Goal: Information Seeking & Learning: Learn about a topic

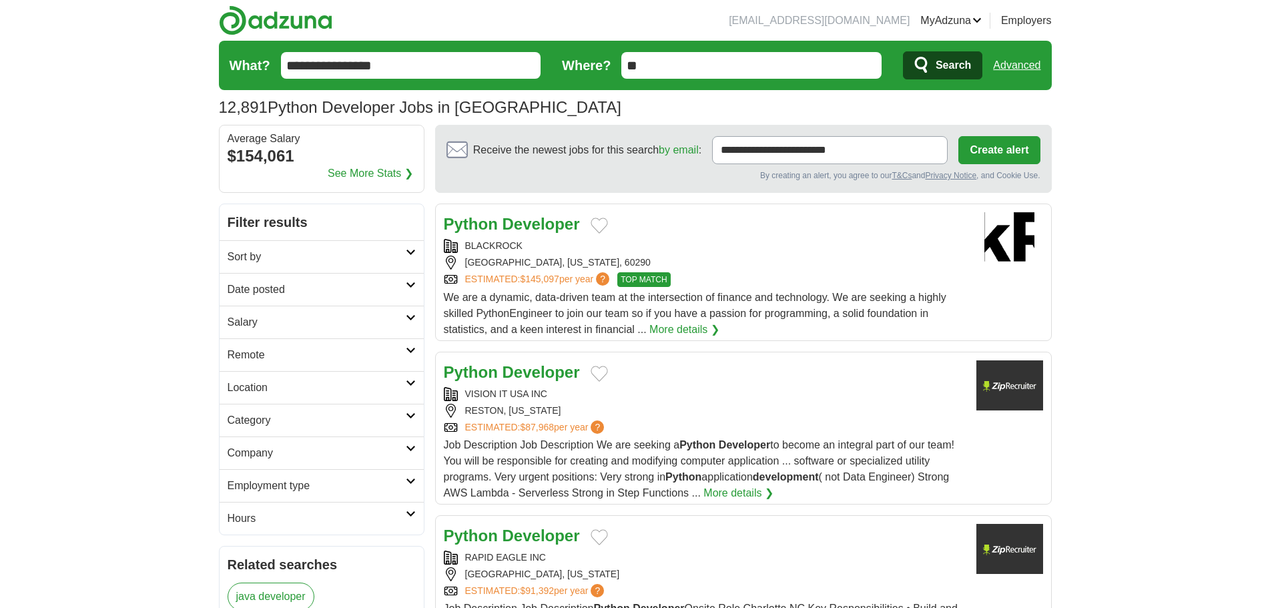
click at [0, 0] on link "Logout" at bounding box center [0, 0] width 0 height 0
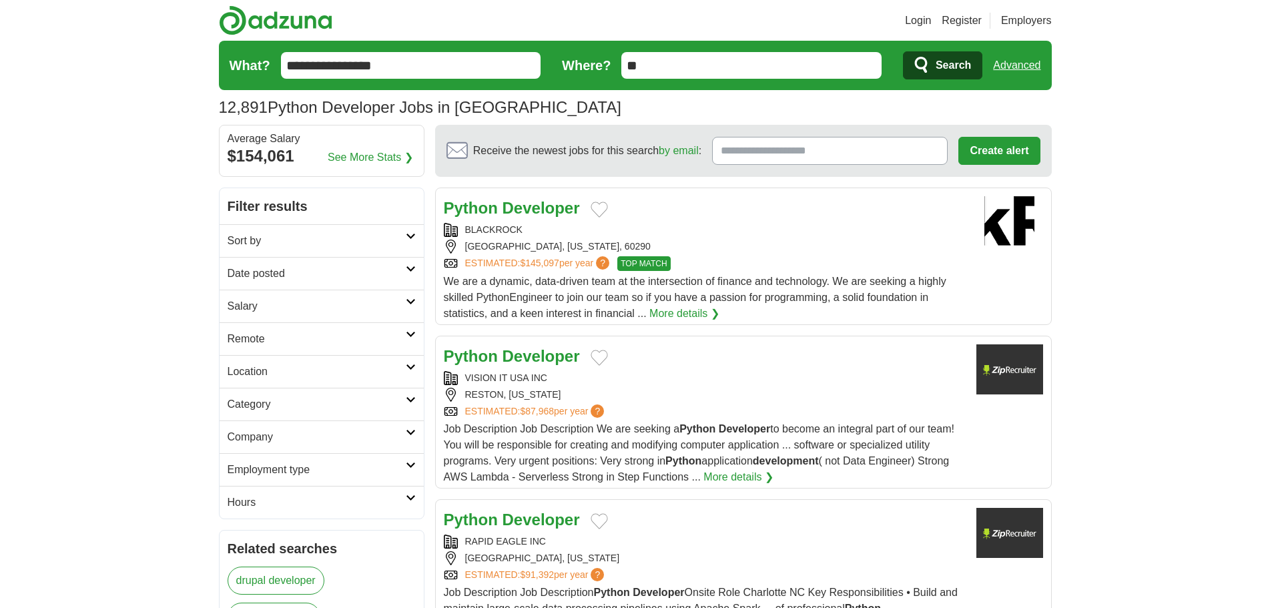
click at [920, 19] on link "Login" at bounding box center [918, 21] width 26 height 16
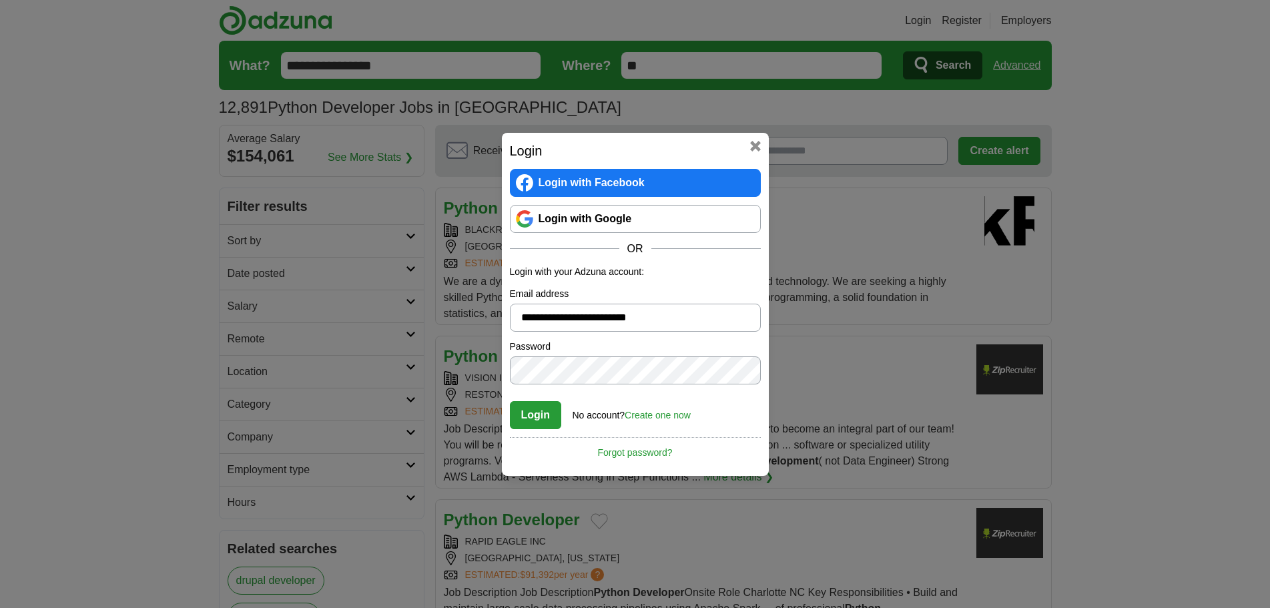
click at [683, 316] on input "**********" at bounding box center [635, 318] width 251 height 28
type input "**********"
click at [537, 417] on button "Login" at bounding box center [536, 415] width 52 height 28
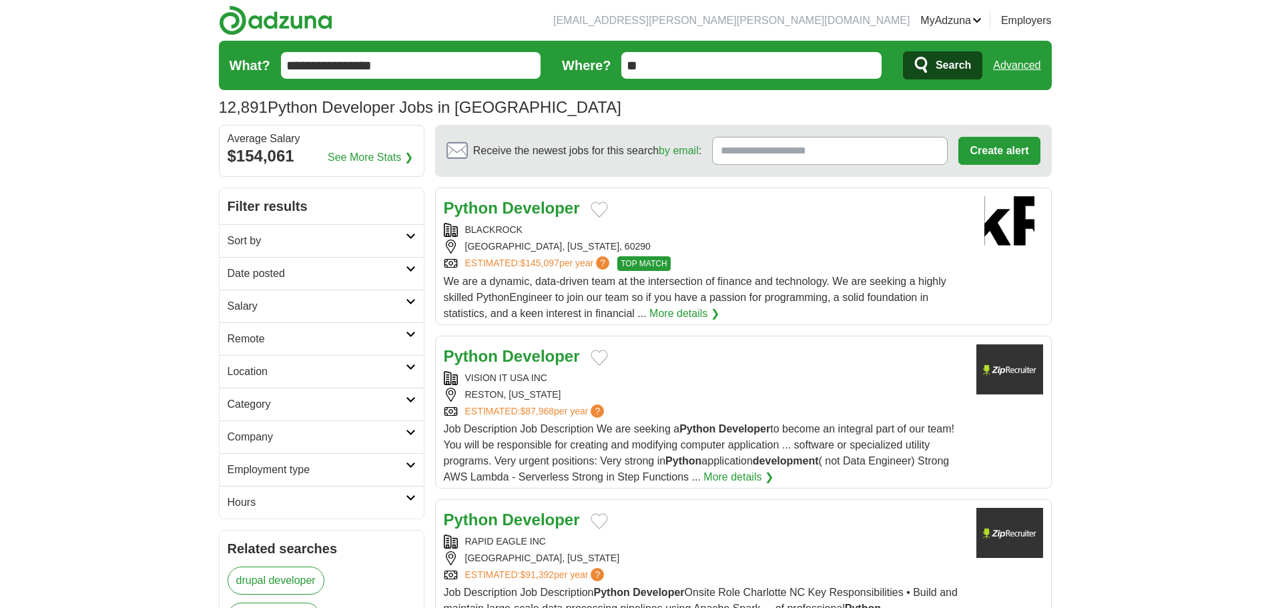
click at [320, 231] on link "Sort by" at bounding box center [322, 240] width 204 height 33
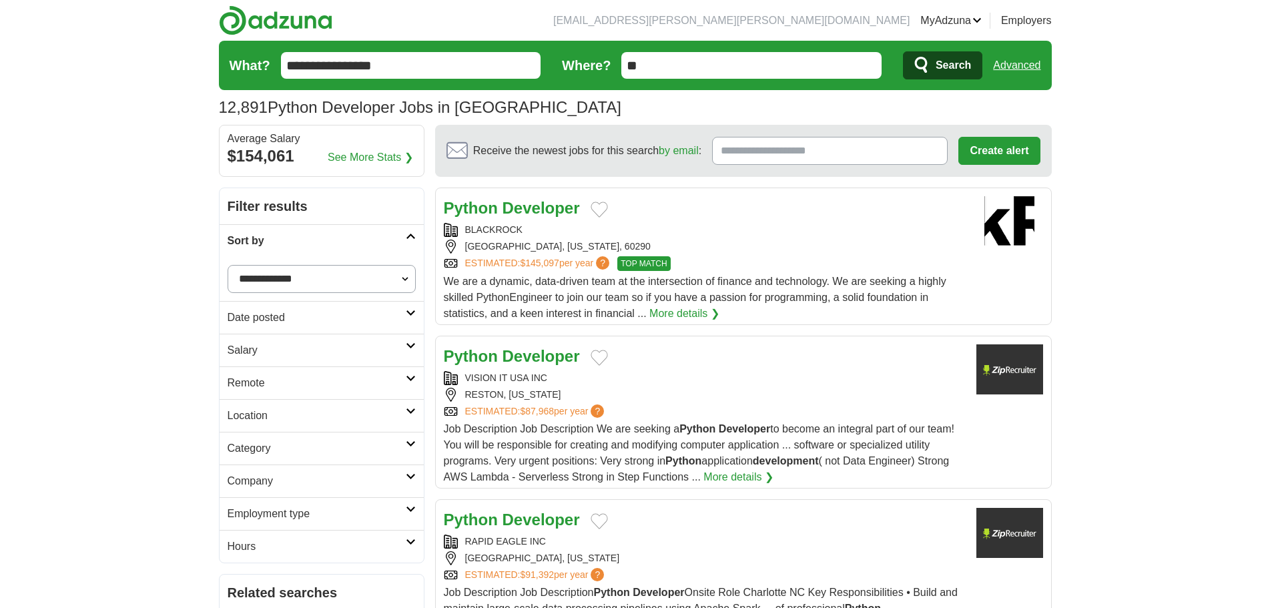
click at [334, 63] on input "**********" at bounding box center [411, 65] width 260 height 27
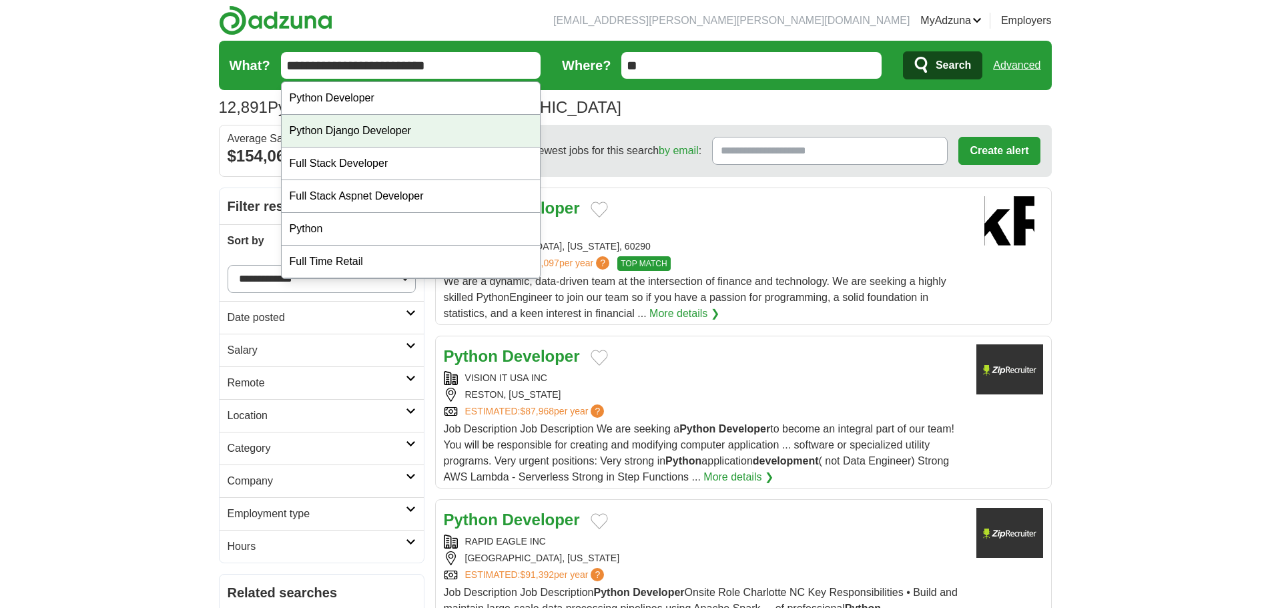
click at [377, 129] on div "Python Django Developer" at bounding box center [411, 131] width 259 height 33
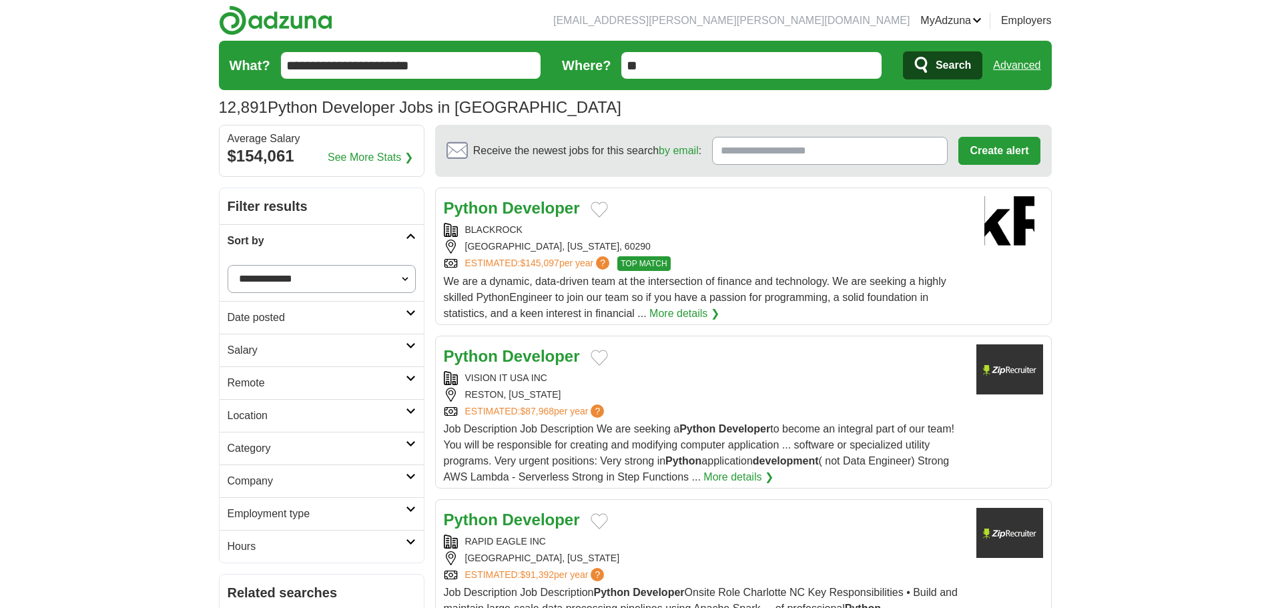
drag, startPoint x: 372, startPoint y: 65, endPoint x: 333, endPoint y: 67, distance: 38.8
click at [333, 67] on input "**********" at bounding box center [411, 65] width 260 height 27
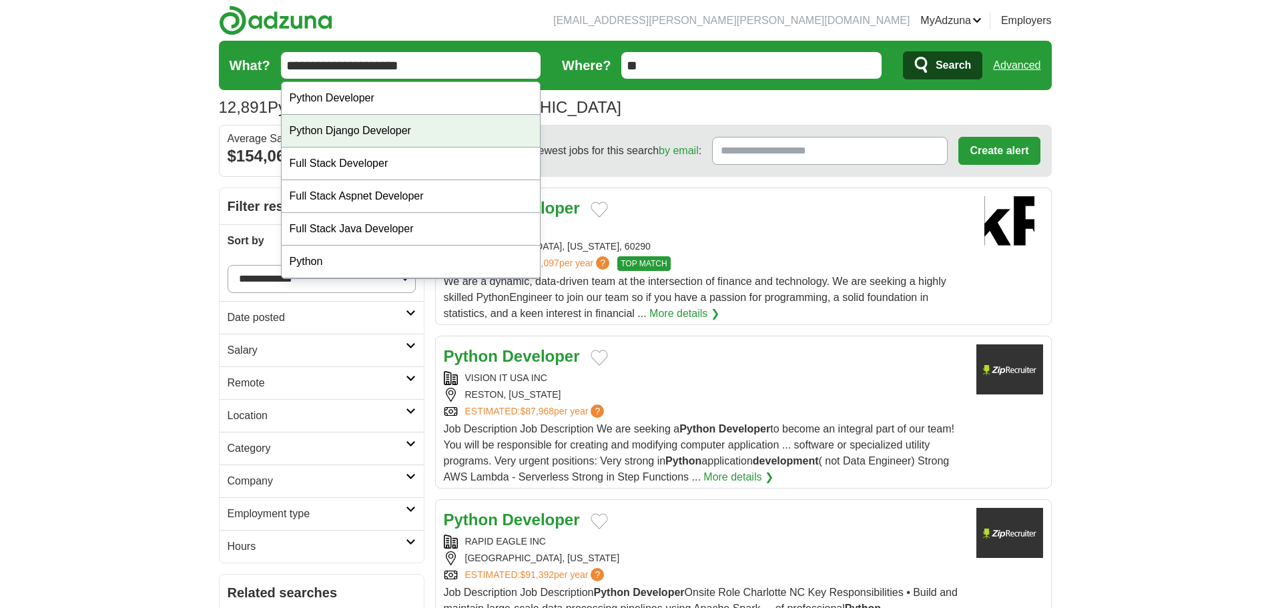
click at [386, 127] on div "Python Django Developer" at bounding box center [411, 131] width 259 height 33
type input "**********"
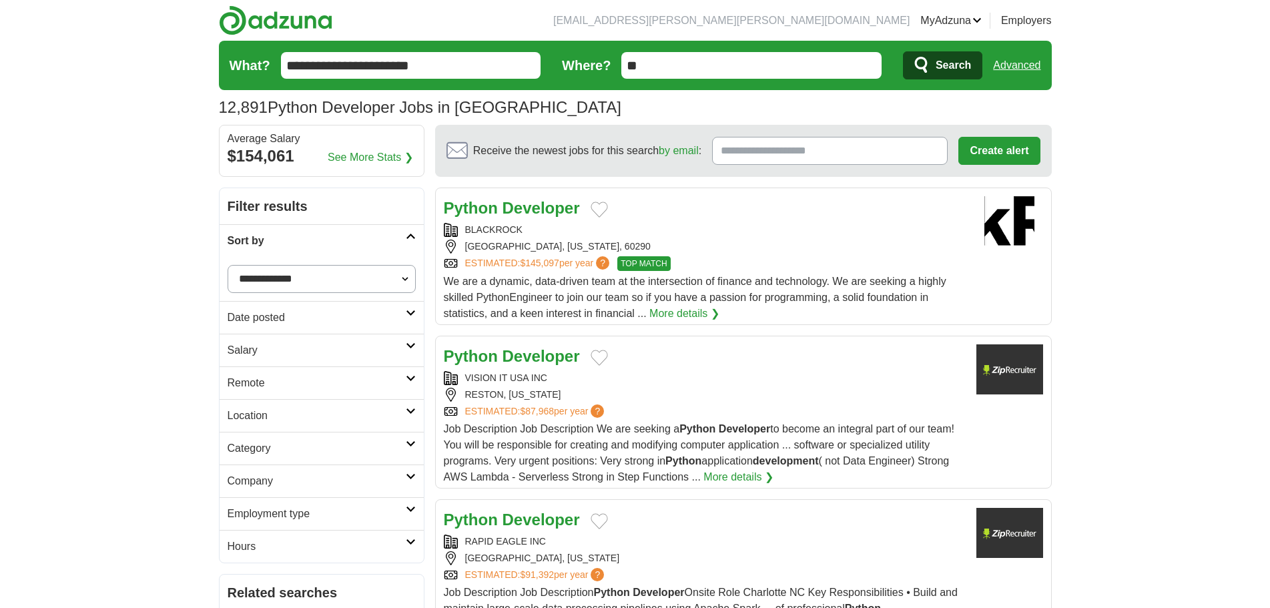
click at [327, 288] on select "**********" at bounding box center [322, 279] width 188 height 28
select select "**********"
click at [228, 265] on select "**********" at bounding box center [322, 279] width 188 height 28
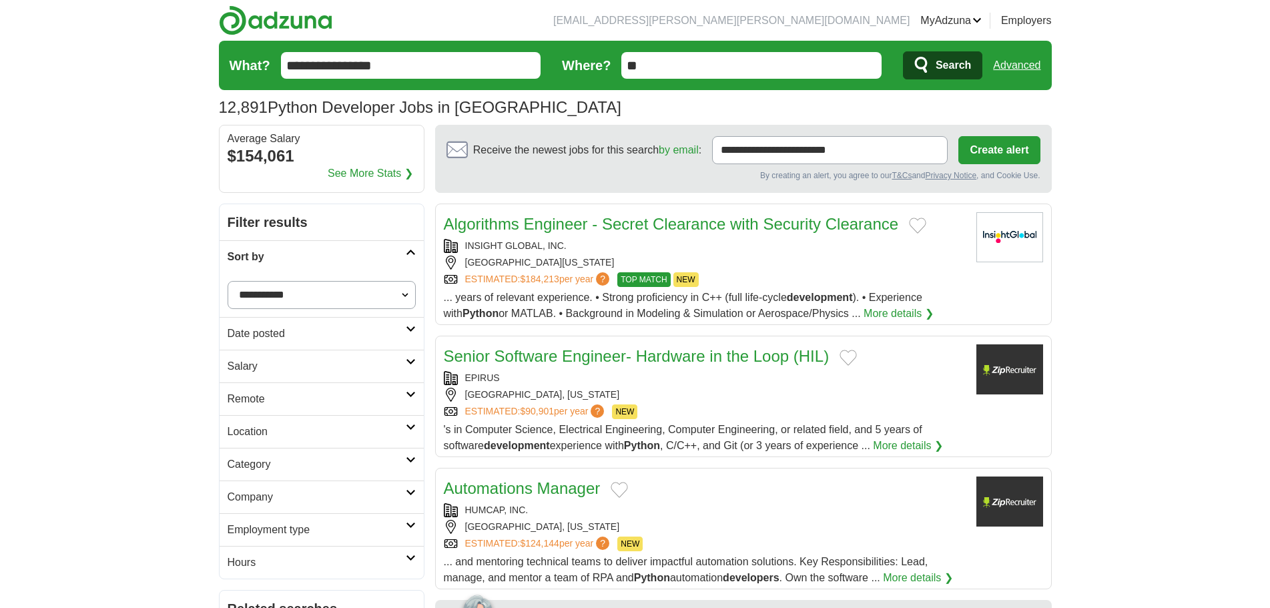
click at [342, 326] on h2 "Date posted" at bounding box center [317, 334] width 178 height 16
click at [283, 363] on link "Last 24 hours" at bounding box center [322, 366] width 188 height 16
click at [302, 402] on h2 "Salary" at bounding box center [317, 398] width 178 height 16
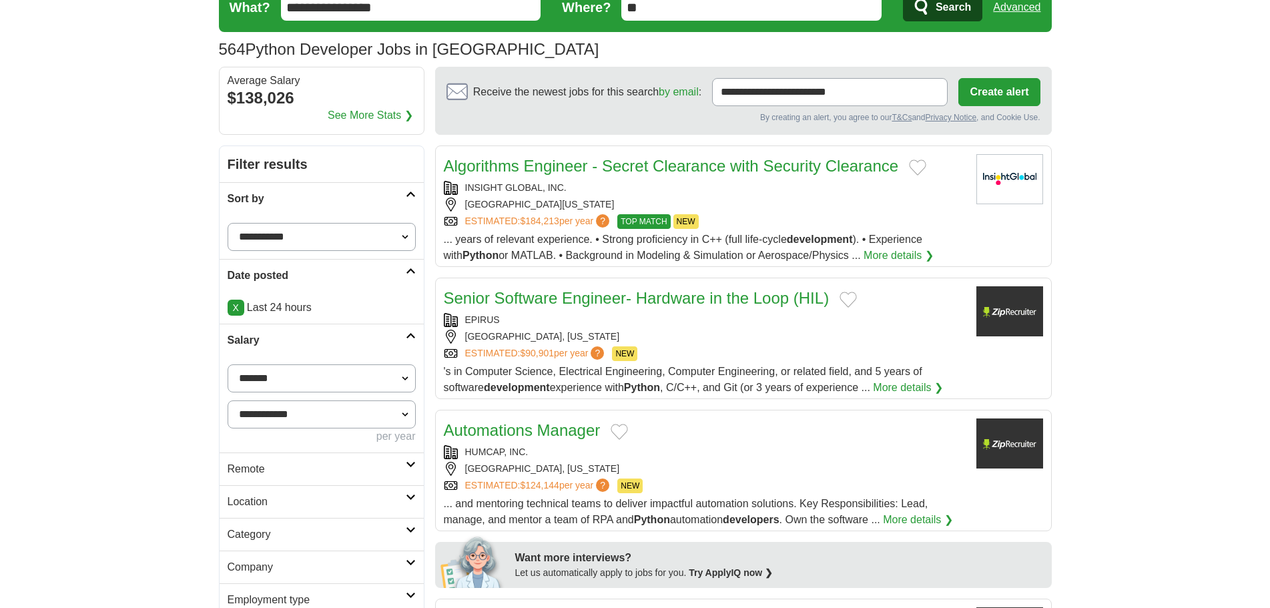
scroll to position [200, 0]
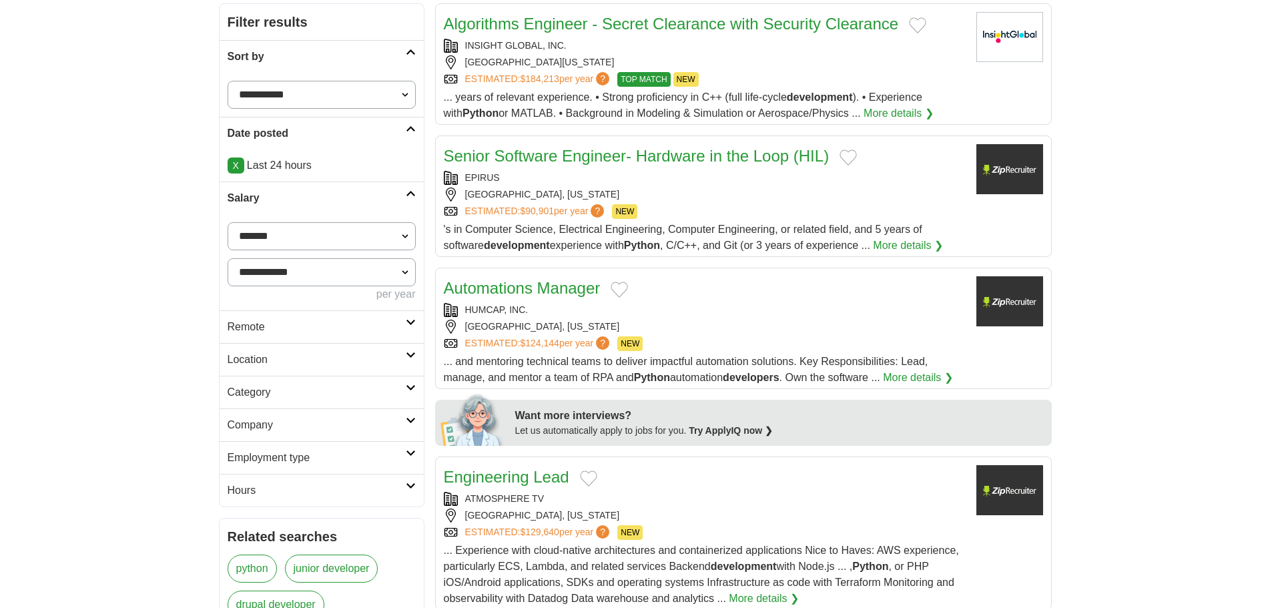
click at [256, 332] on h2 "Remote" at bounding box center [317, 327] width 178 height 16
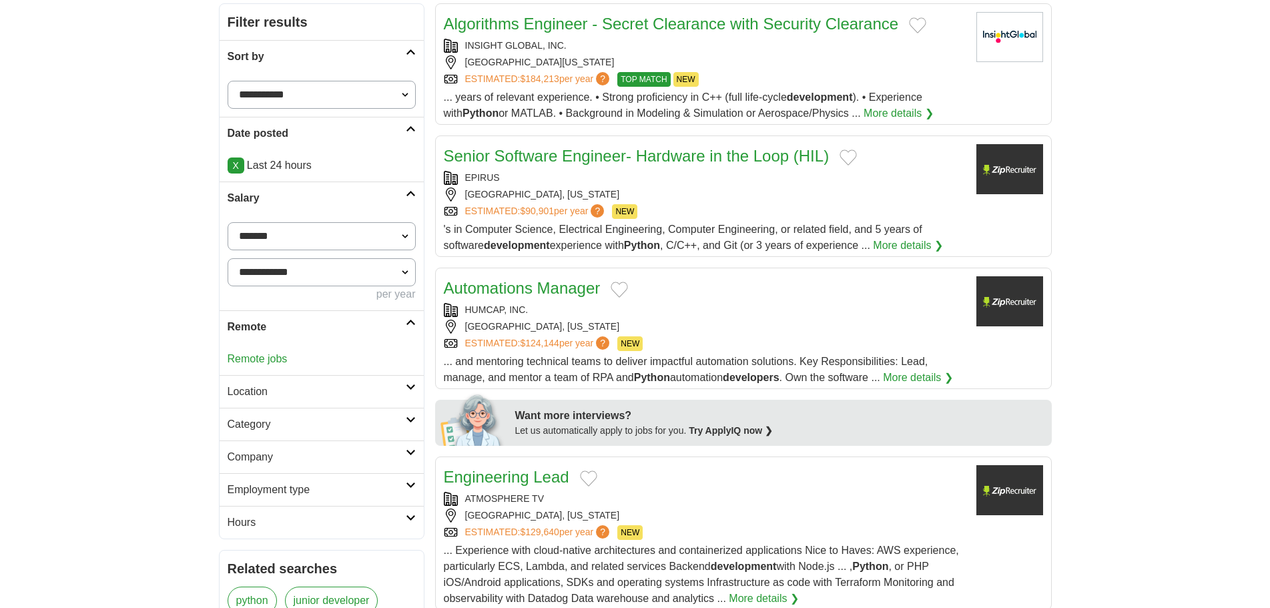
click at [260, 359] on link "Remote jobs" at bounding box center [258, 358] width 60 height 11
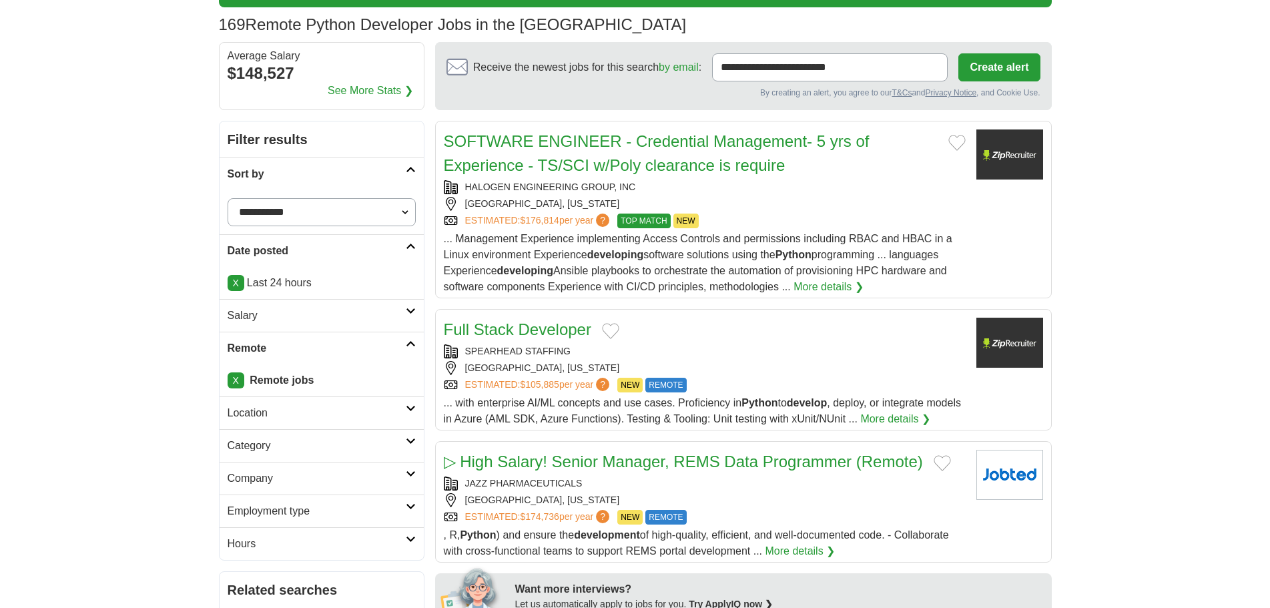
scroll to position [200, 0]
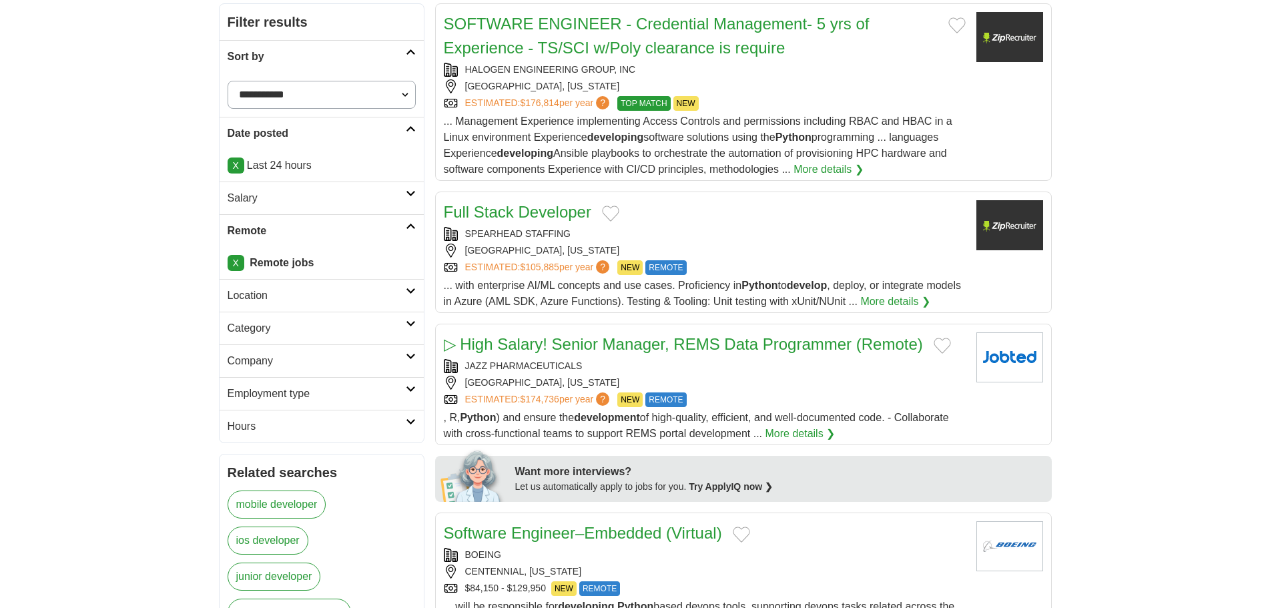
click at [284, 298] on h2 "Location" at bounding box center [317, 296] width 178 height 16
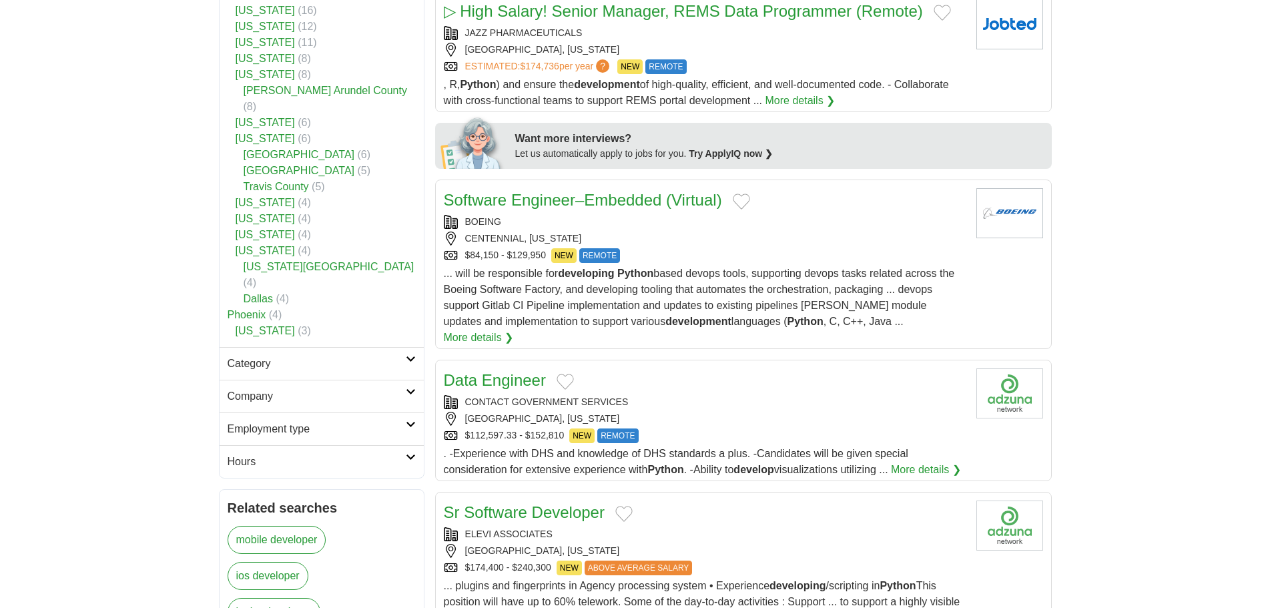
scroll to position [534, 0]
click at [303, 453] on h2 "Hours" at bounding box center [317, 461] width 178 height 16
click at [322, 420] on h2 "Employment type" at bounding box center [317, 428] width 178 height 16
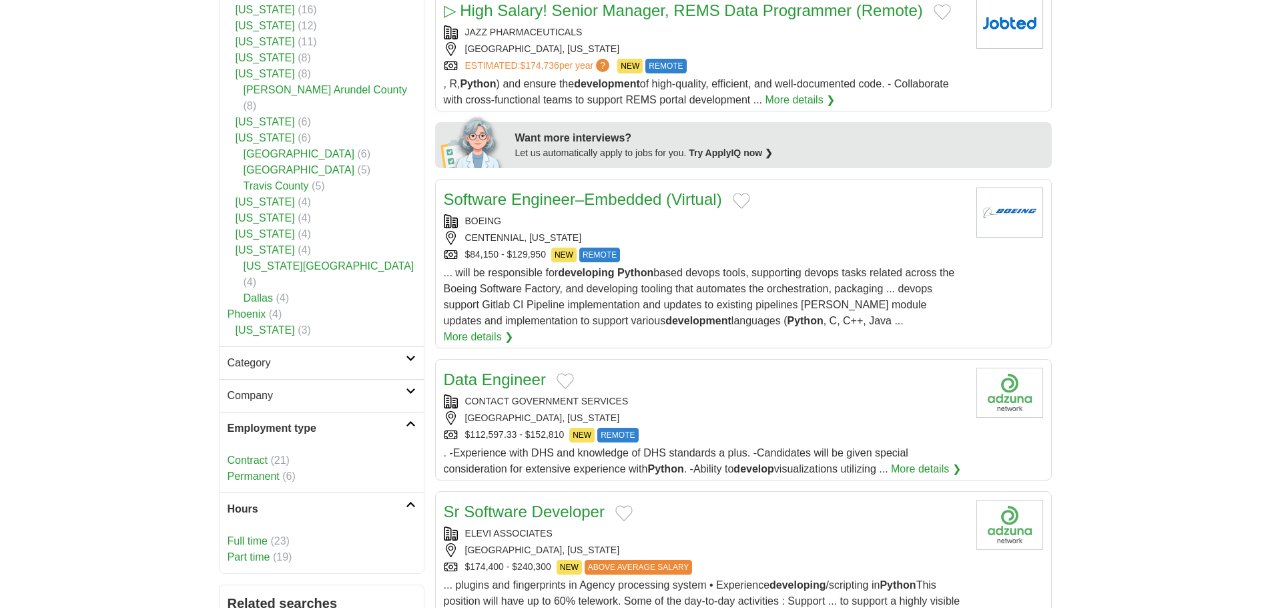
click at [328, 379] on link "Company" at bounding box center [322, 395] width 204 height 33
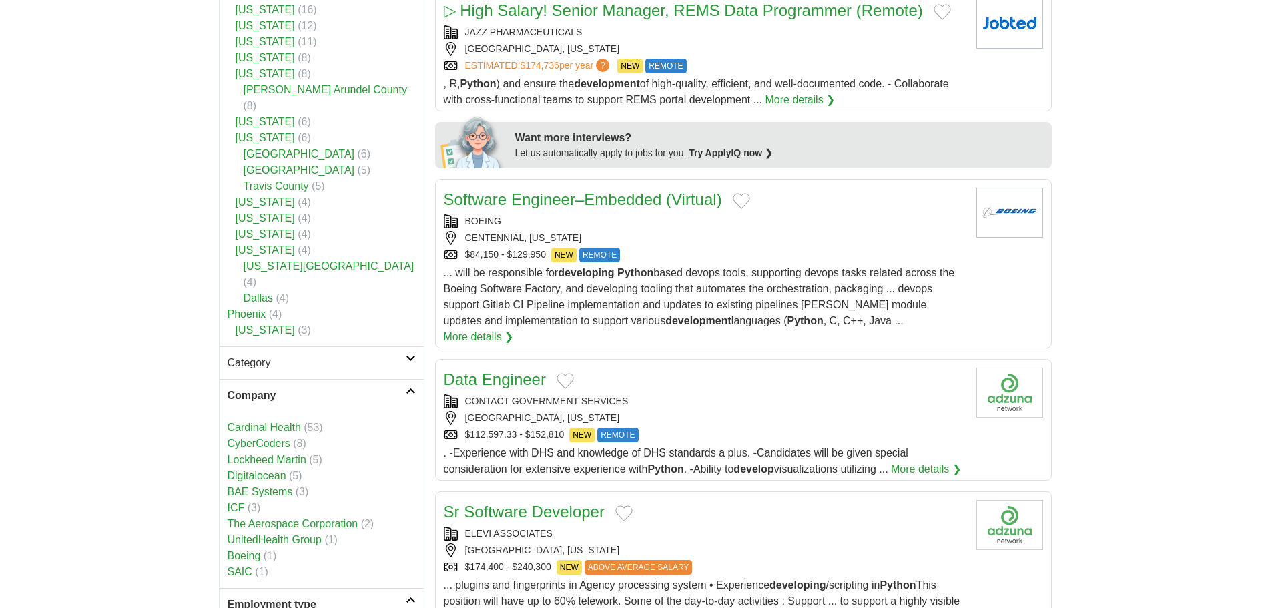
click at [347, 355] on h2 "Category" at bounding box center [317, 363] width 178 height 16
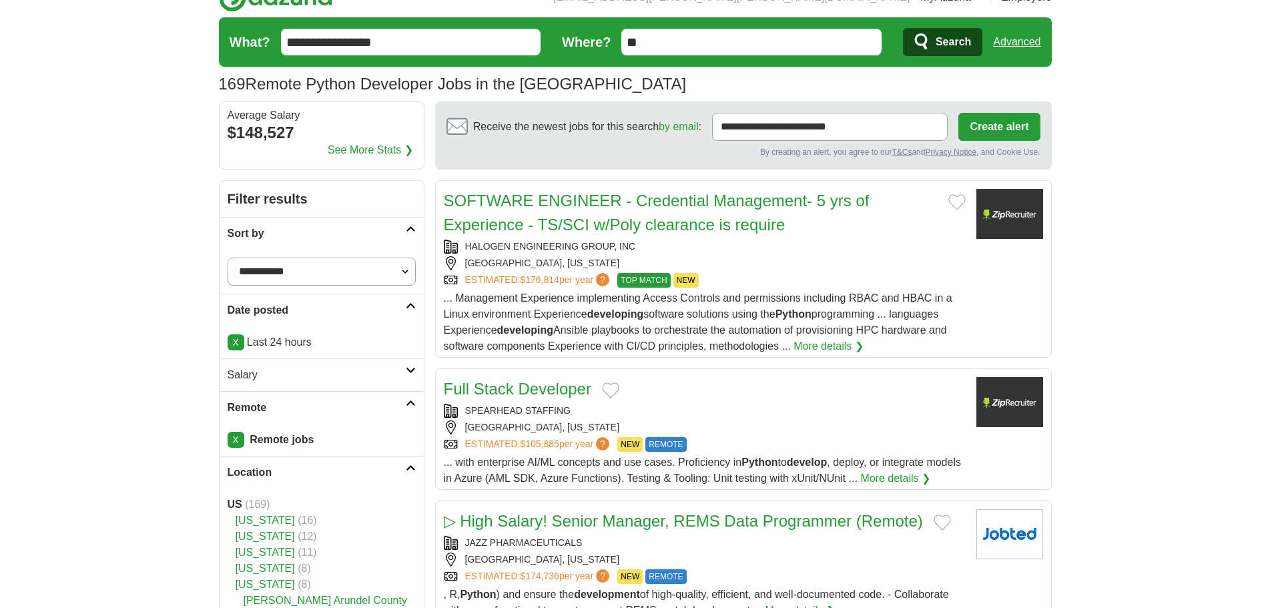
scroll to position [0, 0]
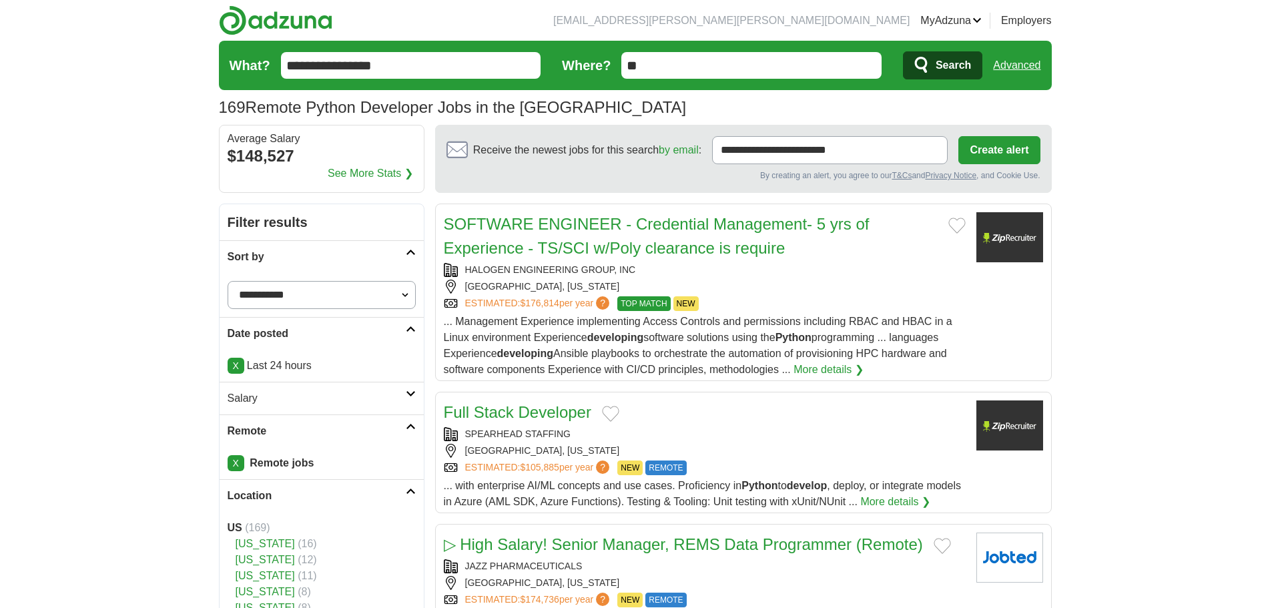
click at [956, 225] on button "Add to favorite jobs" at bounding box center [956, 226] width 17 height 16
click at [805, 260] on h2 "SOFTWARE ENGINEER - Credential Management- 5 yrs of Experience - TS/SCI w/Poly …" at bounding box center [691, 236] width 494 height 48
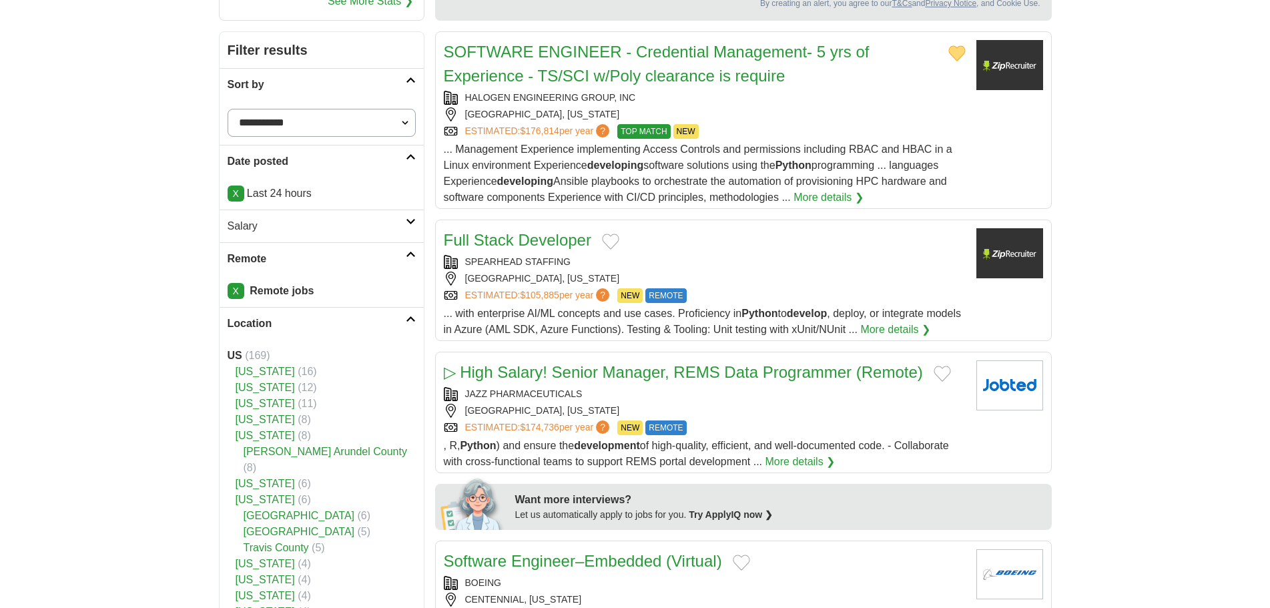
scroll to position [200, 0]
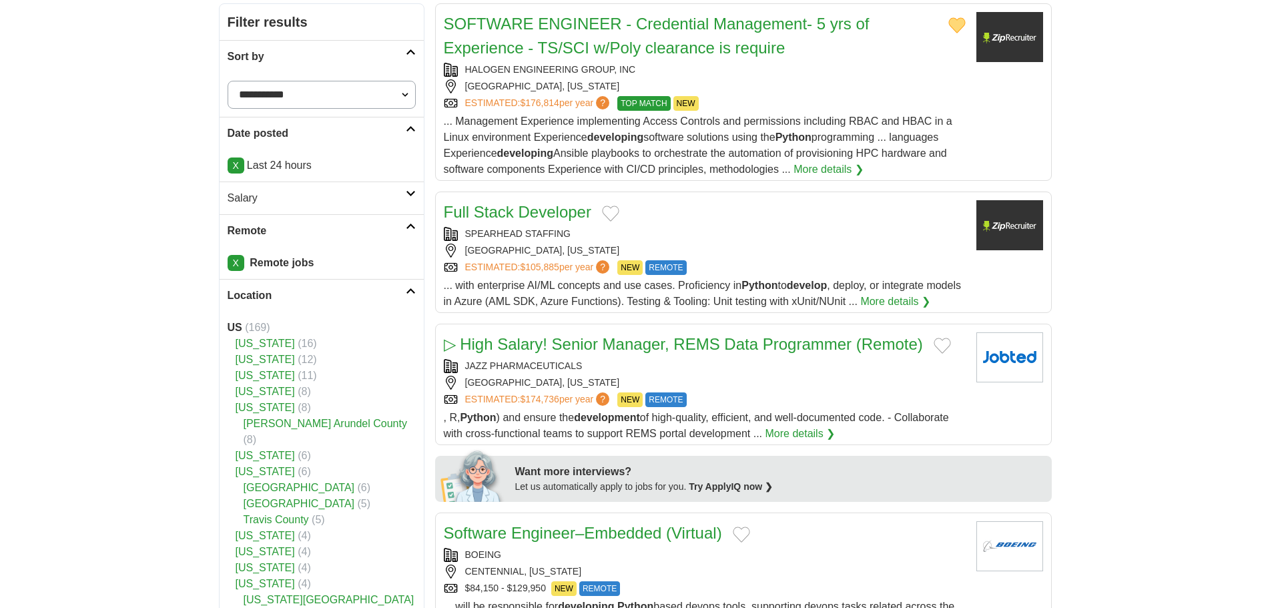
click at [747, 224] on div "Full Stack Developer SPEARHEAD STAFFING [GEOGRAPHIC_DATA], [US_STATE] ESTIMATED…" at bounding box center [705, 254] width 522 height 109
click at [607, 212] on button "Add to favorite jobs" at bounding box center [610, 214] width 17 height 16
click at [943, 342] on button "Add to favorite jobs" at bounding box center [942, 346] width 17 height 16
click at [888, 365] on div "JAZZ PHARMACEUTICALS" at bounding box center [705, 366] width 522 height 14
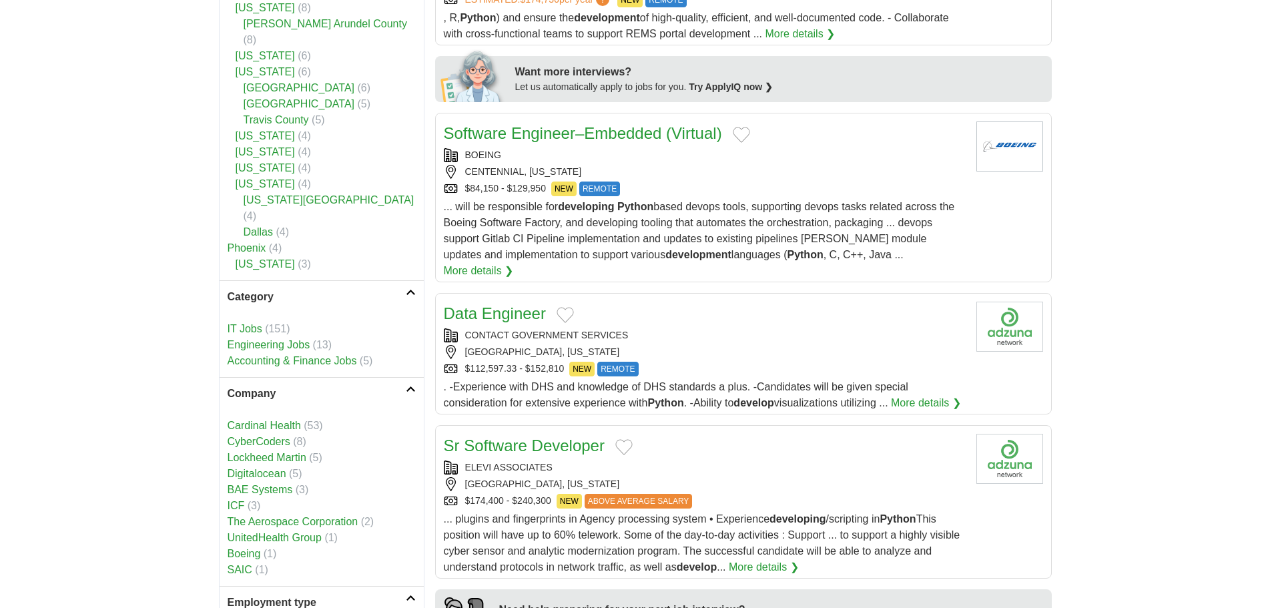
scroll to position [601, 0]
click at [715, 178] on div "BOEING [GEOGRAPHIC_DATA], [US_STATE] $84,150 - $129,950 NEW REMOTE" at bounding box center [705, 171] width 522 height 48
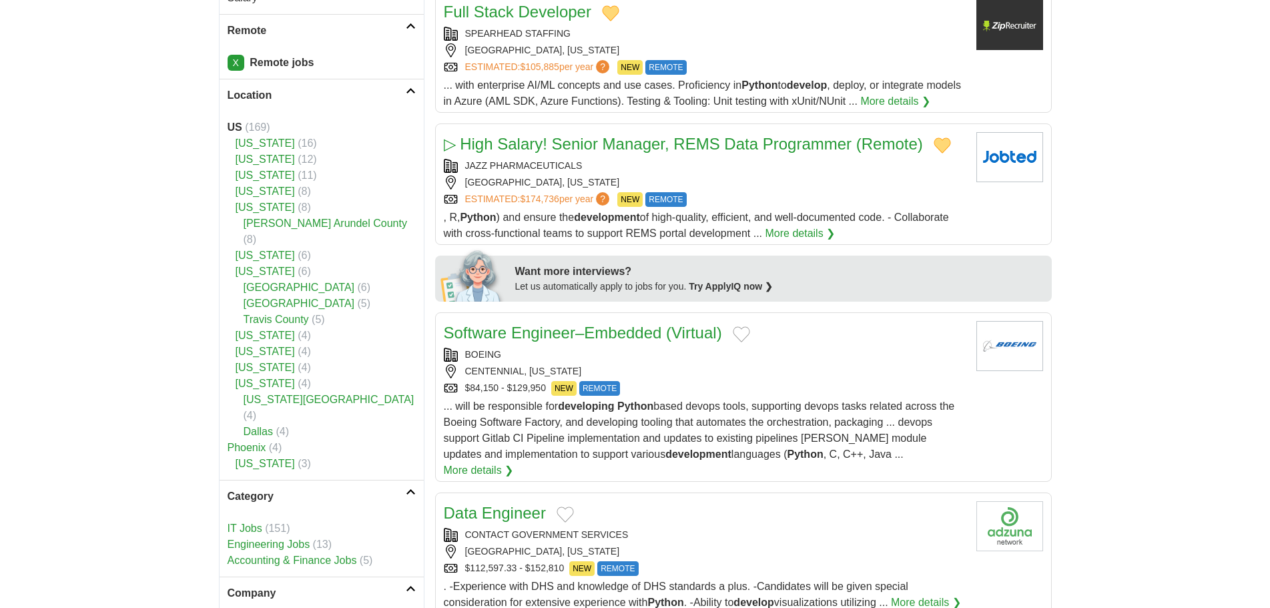
scroll to position [334, 0]
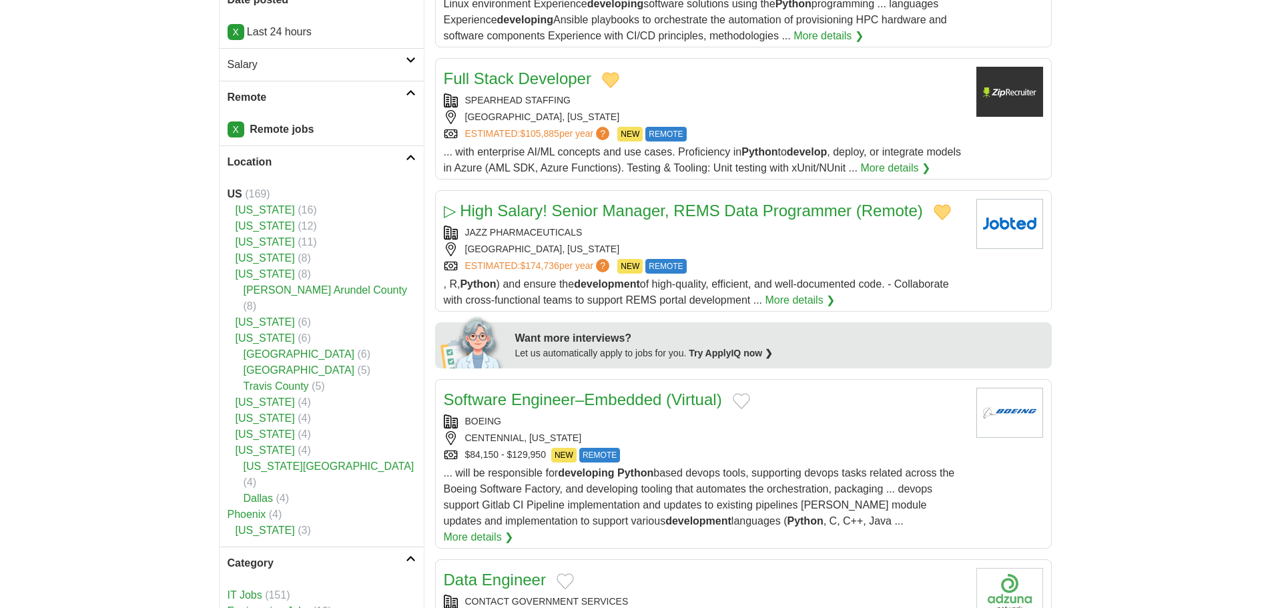
drag, startPoint x: 733, startPoint y: 393, endPoint x: 741, endPoint y: 398, distance: 9.6
click at [733, 394] on button "Add to favorite jobs" at bounding box center [741, 401] width 17 height 16
click at [807, 434] on div "CENTENNIAL, [US_STATE]" at bounding box center [705, 438] width 522 height 14
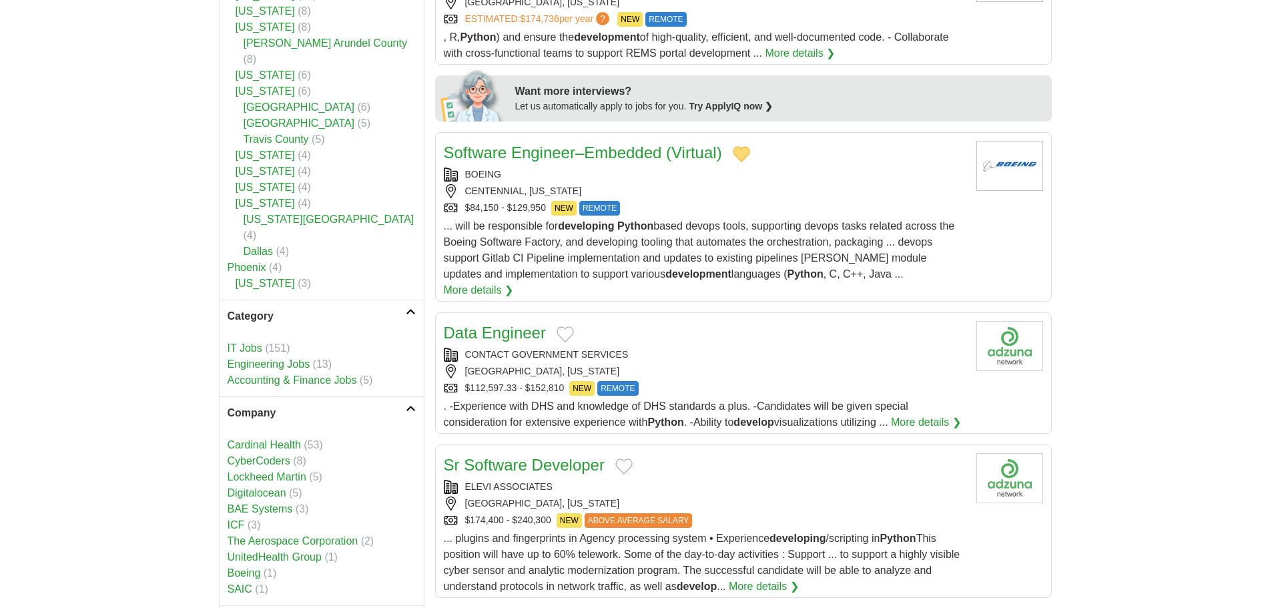
scroll to position [601, 0]
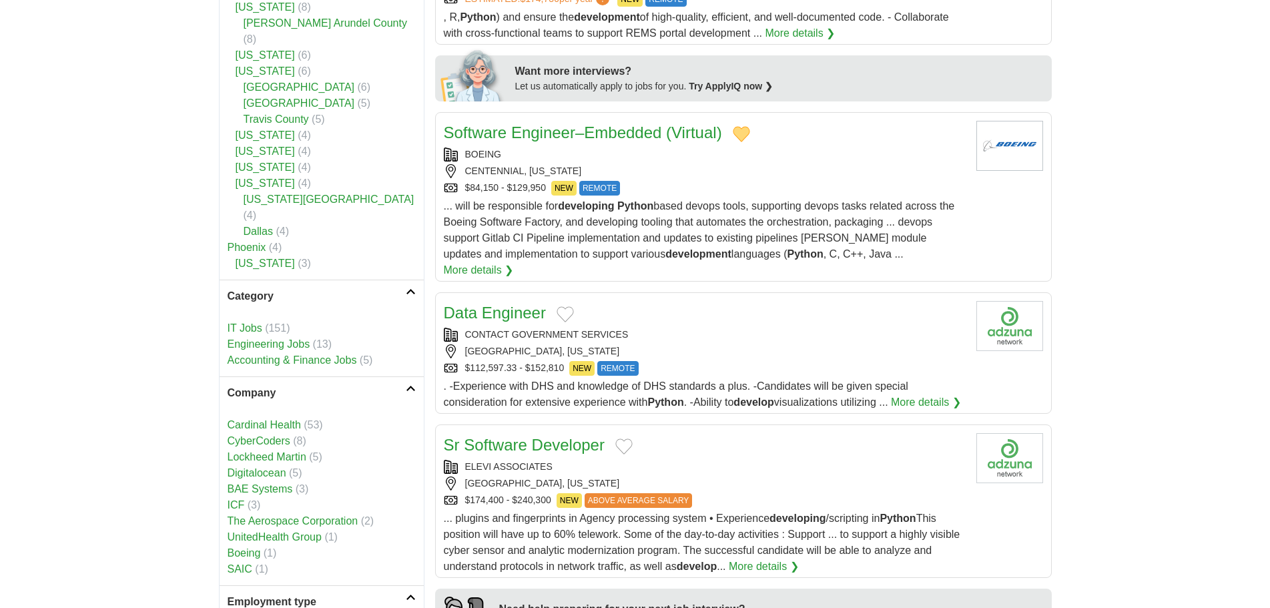
click at [574, 305] on div "Data Engineer" at bounding box center [705, 313] width 522 height 24
click at [729, 361] on div "$112,597.33 - $152,810 NEW REMOTE" at bounding box center [705, 368] width 522 height 15
click at [569, 306] on button "Add to favorite jobs" at bounding box center [565, 314] width 17 height 16
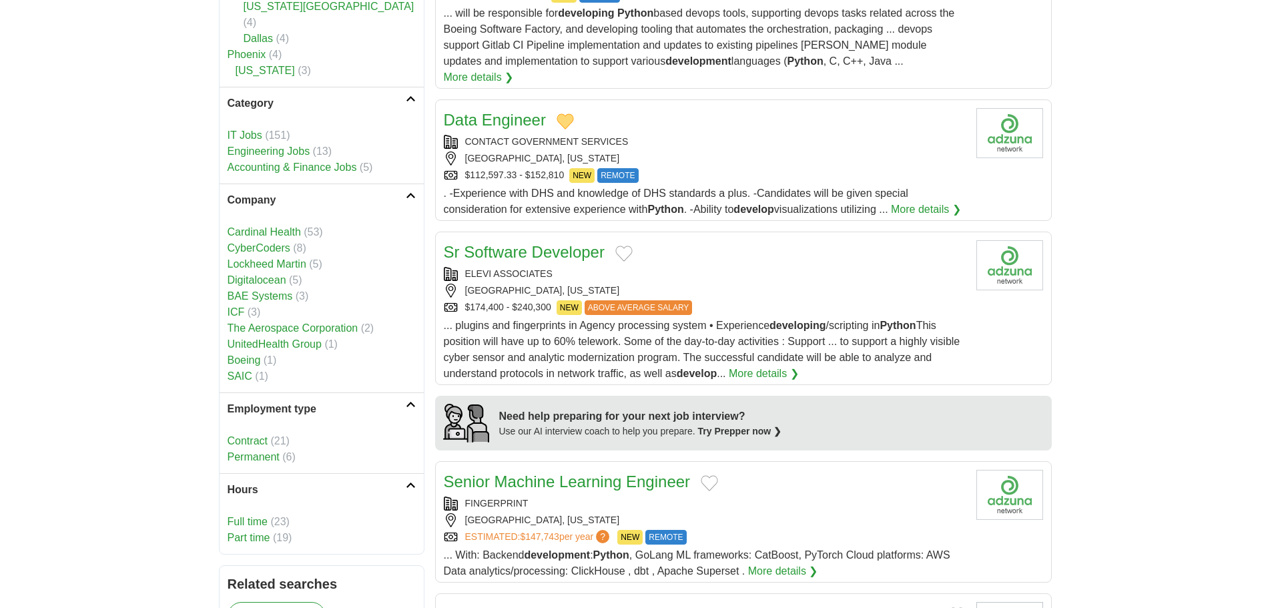
scroll to position [801, 0]
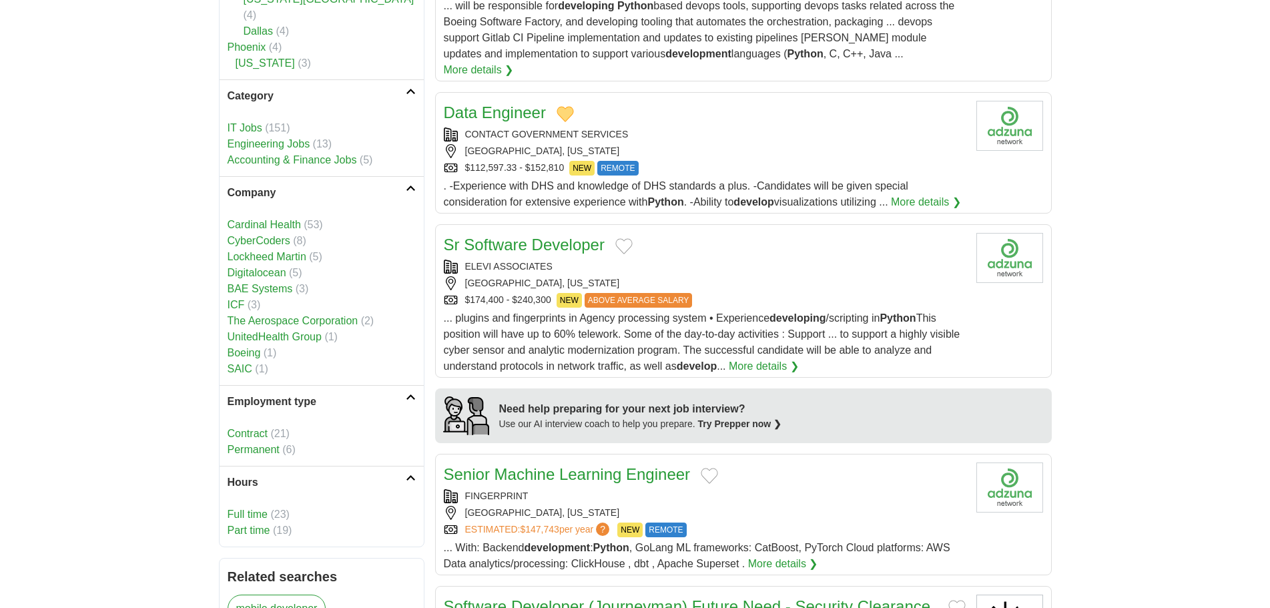
click at [621, 238] on button "Add to favorite jobs" at bounding box center [623, 246] width 17 height 16
click at [753, 260] on div "ELEVI ASSOCIATES" at bounding box center [705, 267] width 522 height 14
